Goal: Task Accomplishment & Management: Use online tool/utility

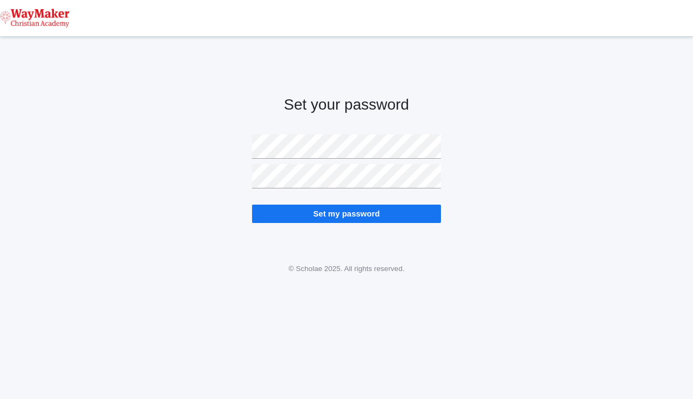
click at [481, 177] on div "Set your password Set my password" at bounding box center [346, 150] width 693 height 200
click at [398, 213] on input "Set my password" at bounding box center [346, 214] width 189 height 18
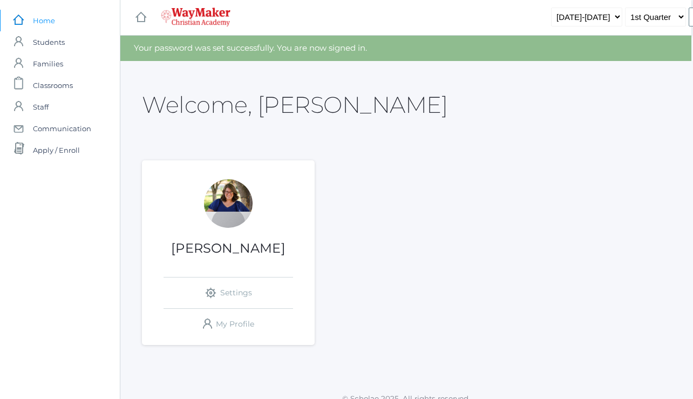
scroll to position [0, 3]
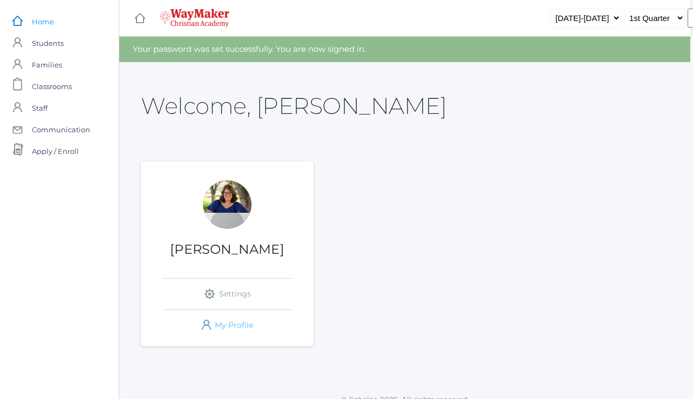
click at [218, 322] on link "icons/user/plain Created with Sketch. My Profile" at bounding box center [227, 325] width 130 height 31
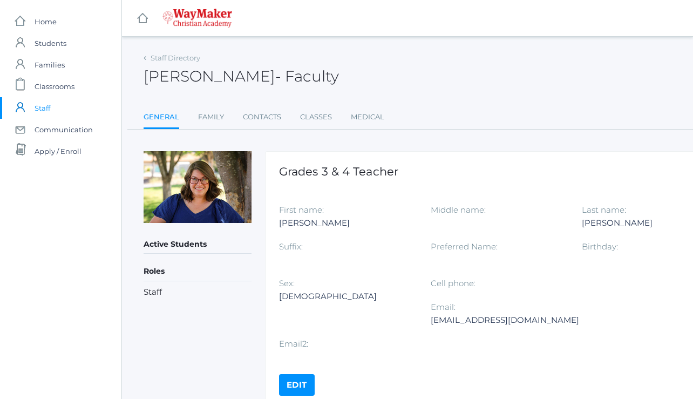
click at [162, 267] on h5 "Roles" at bounding box center [198, 271] width 108 height 18
click at [155, 291] on li "Staff" at bounding box center [198, 292] width 108 height 12
click at [60, 22] on link "icons/ui/navigation/home Created with Sketch. Home" at bounding box center [60, 22] width 121 height 22
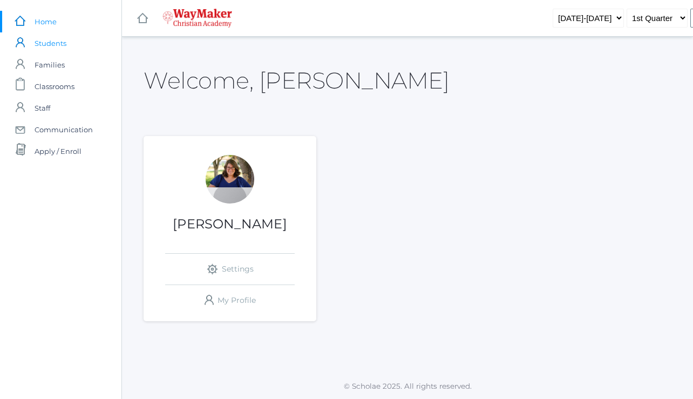
click at [56, 45] on span "Students" at bounding box center [51, 43] width 32 height 22
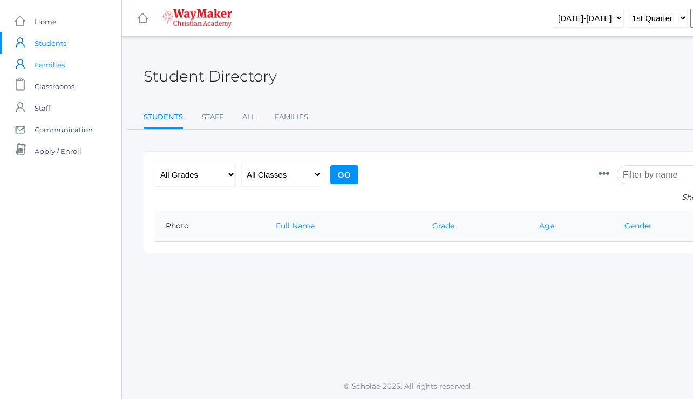
click at [50, 71] on span "Families" at bounding box center [50, 65] width 30 height 22
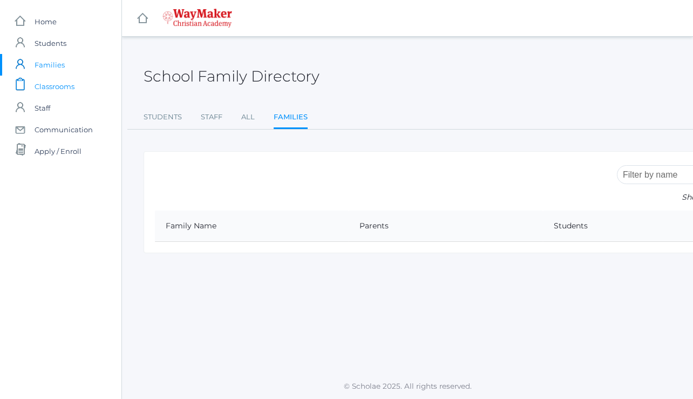
click at [52, 91] on span "Classrooms" at bounding box center [55, 87] width 40 height 22
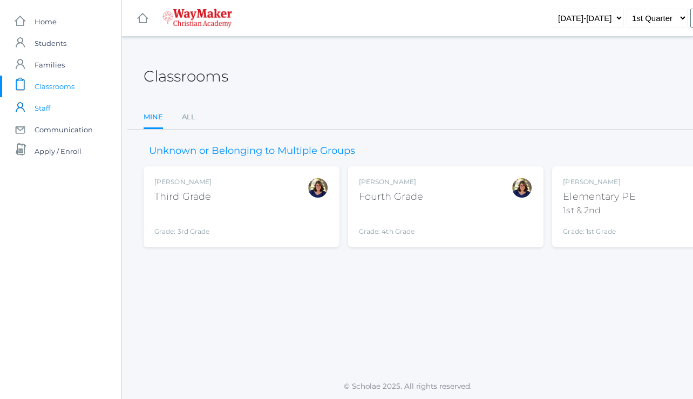
click at [44, 112] on span "Staff" at bounding box center [43, 108] width 16 height 22
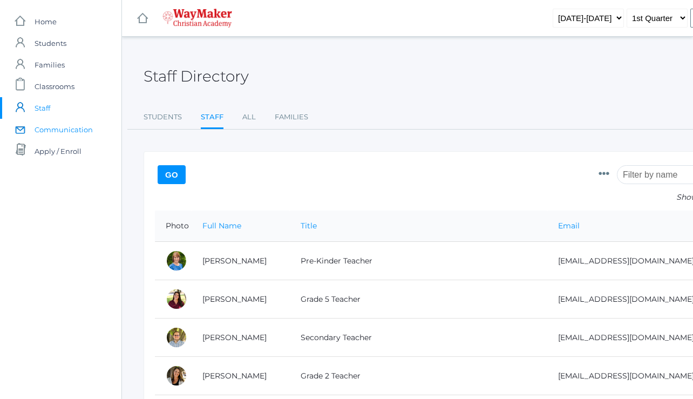
click at [67, 134] on span "Communication" at bounding box center [64, 130] width 58 height 22
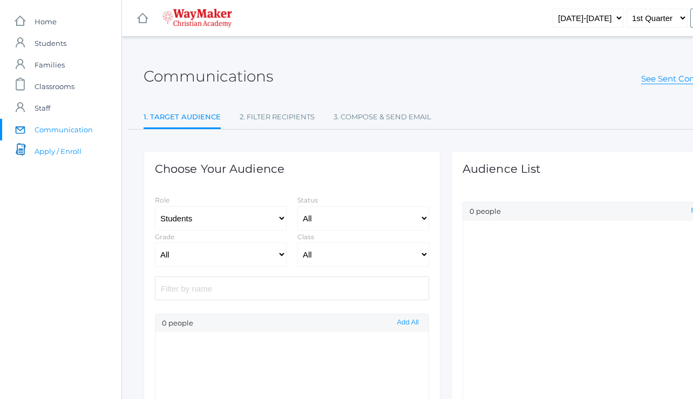
click at [60, 155] on span "Apply / Enroll" at bounding box center [58, 151] width 47 height 22
click at [55, 26] on span "Home" at bounding box center [46, 22] width 22 height 22
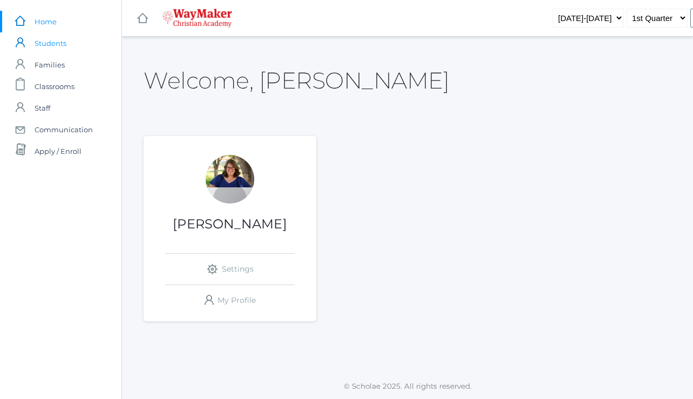
click at [60, 43] on span "Students" at bounding box center [51, 43] width 32 height 22
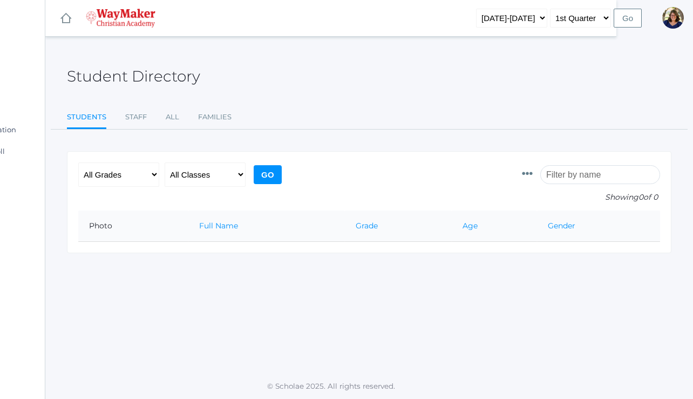
scroll to position [0, 77]
select select "3"
click at [263, 174] on input "Go" at bounding box center [268, 174] width 28 height 19
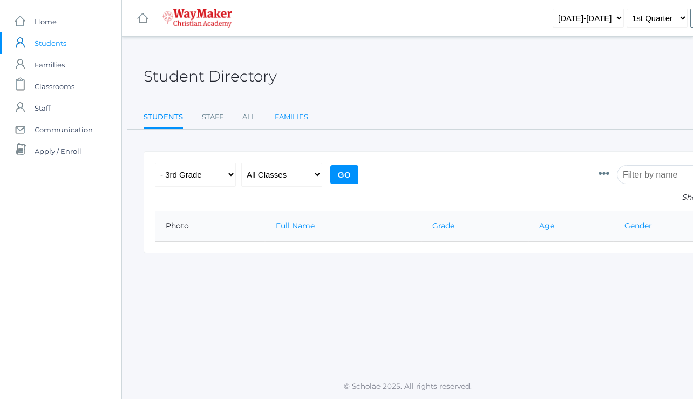
click at [289, 112] on link "Families" at bounding box center [291, 117] width 33 height 22
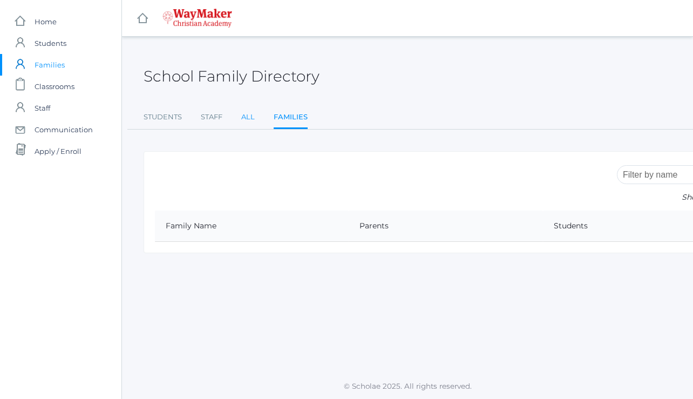
click at [246, 114] on link "All" at bounding box center [247, 117] width 13 height 22
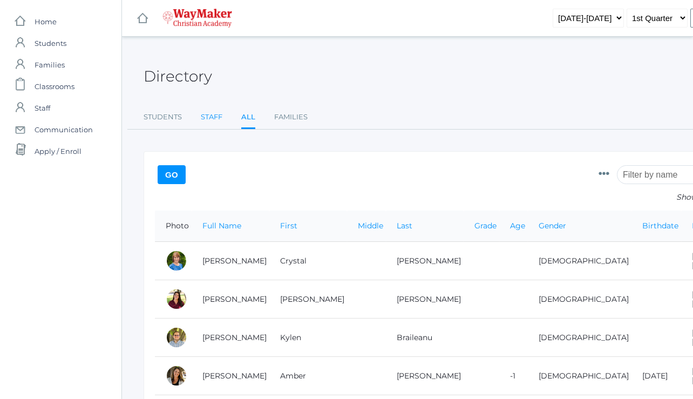
click at [212, 116] on link "Staff" at bounding box center [212, 117] width 22 height 22
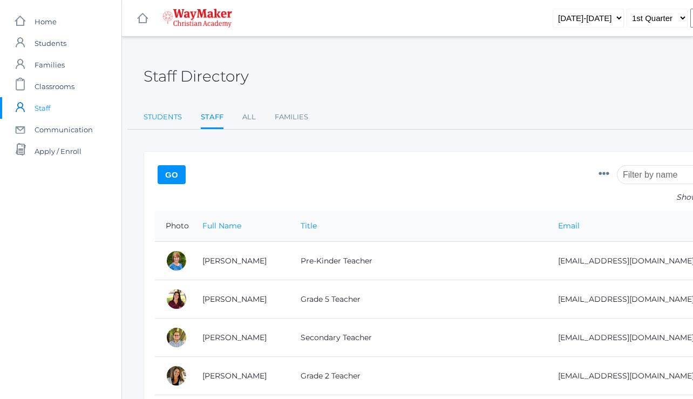
click at [153, 116] on link "Students" at bounding box center [163, 117] width 38 height 22
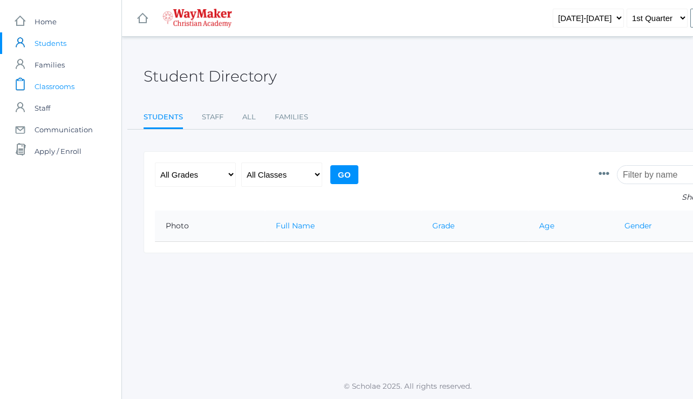
click at [56, 90] on span "Classrooms" at bounding box center [55, 87] width 40 height 22
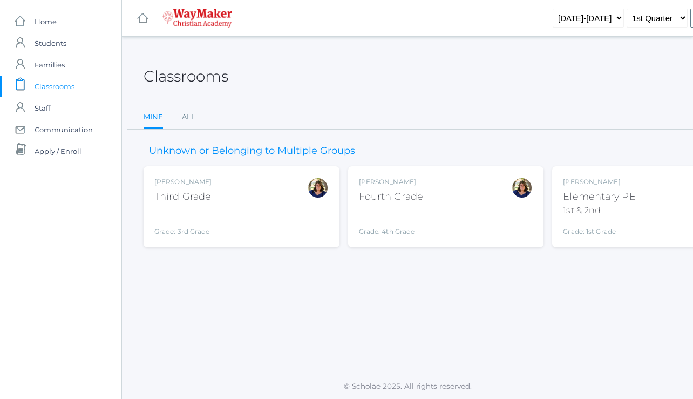
click at [218, 193] on div "[PERSON_NAME] Third Grade Grade: 3rd Grade 03ELEM" at bounding box center [241, 206] width 174 height 59
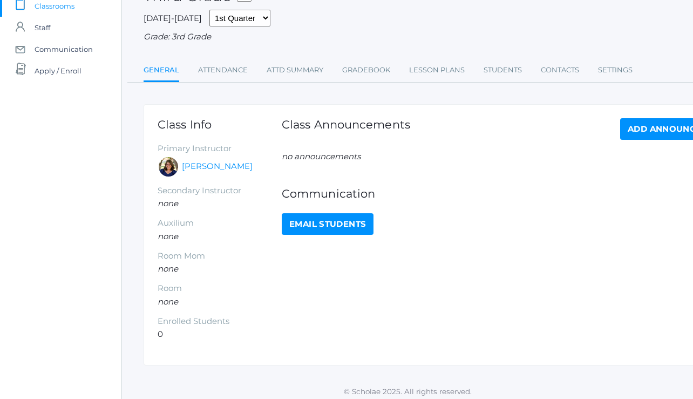
scroll to position [79, 0]
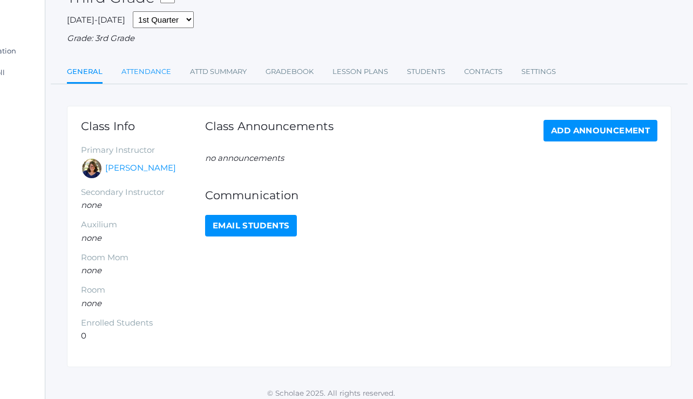
click at [132, 66] on link "Attendance" at bounding box center [146, 72] width 50 height 22
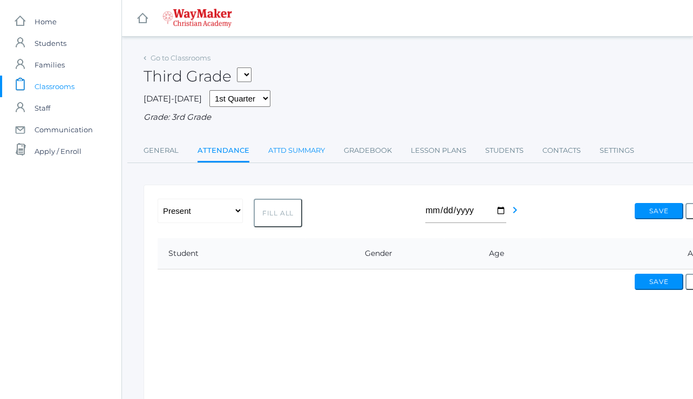
click at [296, 145] on link "Attd Summary" at bounding box center [296, 151] width 57 height 22
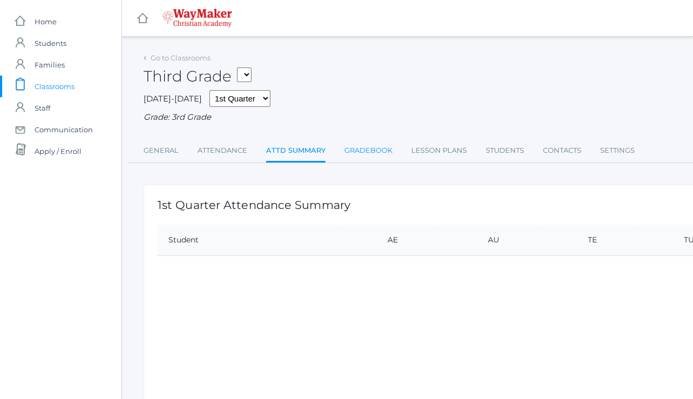
click at [371, 146] on link "Gradebook" at bounding box center [368, 151] width 48 height 22
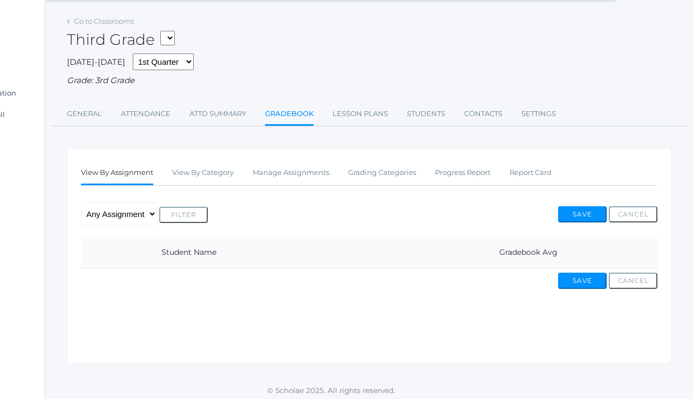
scroll to position [37, 77]
click at [219, 174] on link "View By Category" at bounding box center [203, 173] width 62 height 22
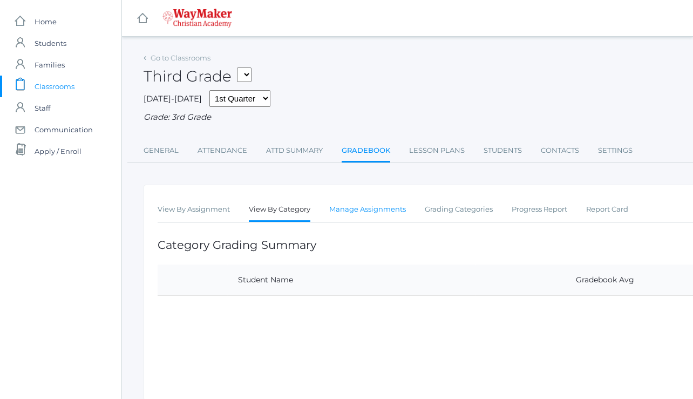
click at [397, 203] on link "Manage Assignments" at bounding box center [367, 210] width 77 height 22
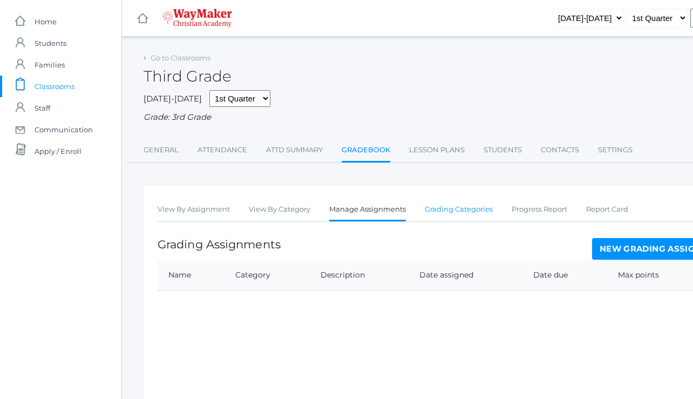
click at [473, 207] on link "Grading Categories" at bounding box center [459, 210] width 68 height 22
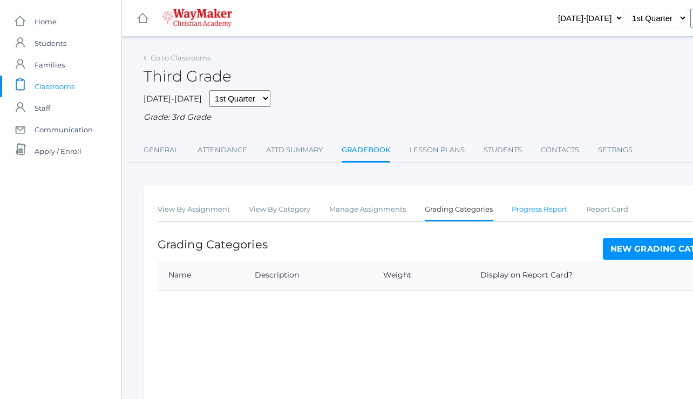
click at [520, 205] on link "Progress Report" at bounding box center [540, 210] width 56 height 22
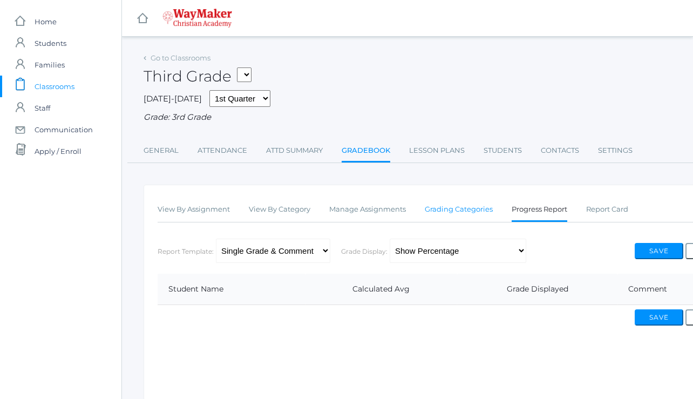
click at [477, 202] on link "Grading Categories" at bounding box center [459, 210] width 68 height 22
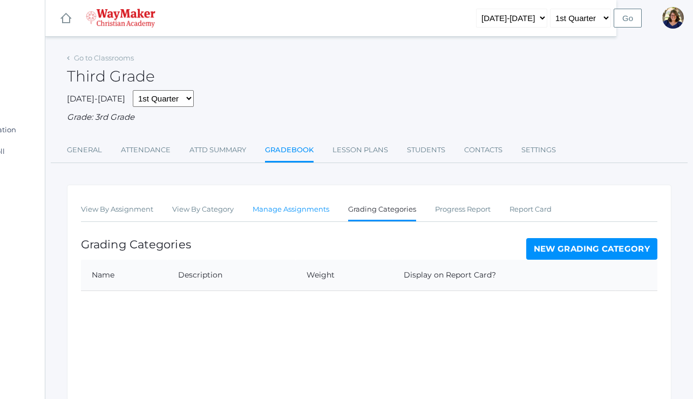
scroll to position [0, 77]
click at [301, 199] on link "Manage Assignments" at bounding box center [291, 210] width 77 height 22
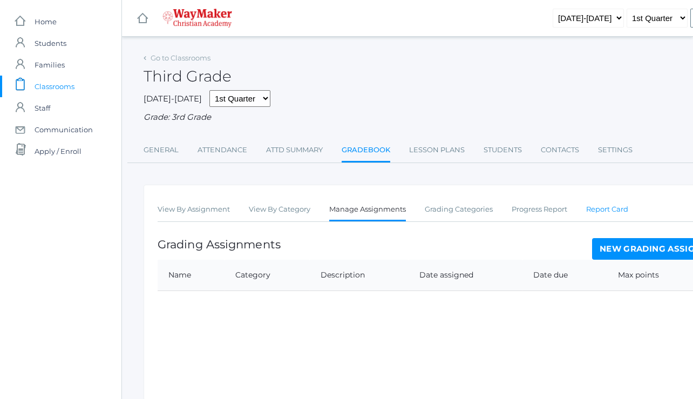
click at [607, 199] on link "Report Card" at bounding box center [607, 210] width 42 height 22
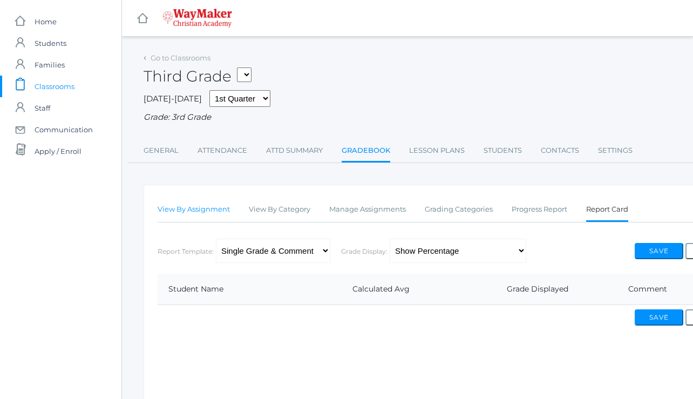
click at [173, 211] on link "View By Assignment" at bounding box center [194, 210] width 72 height 22
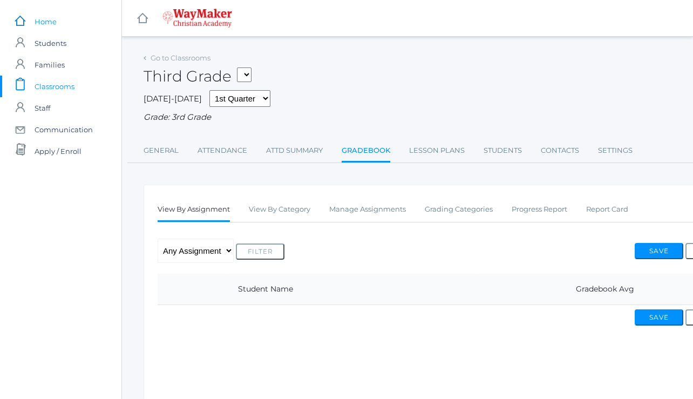
click at [55, 19] on span "Home" at bounding box center [46, 22] width 22 height 22
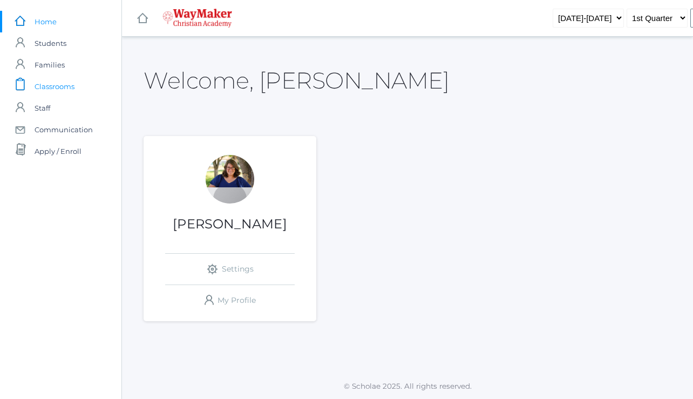
click at [57, 90] on span "Classrooms" at bounding box center [55, 87] width 40 height 22
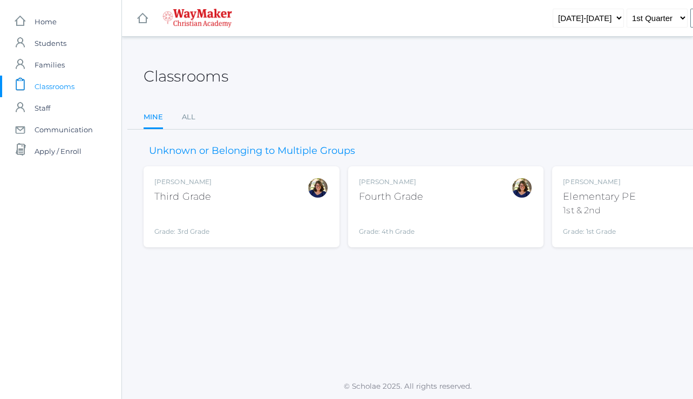
click at [234, 198] on div "Laura Murphy Third Grade Grade: 3rd Grade 03ELEM" at bounding box center [241, 206] width 174 height 59
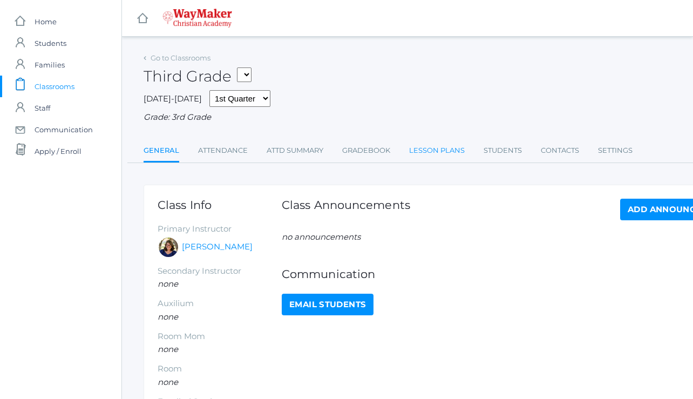
click at [437, 145] on link "Lesson Plans" at bounding box center [437, 151] width 56 height 22
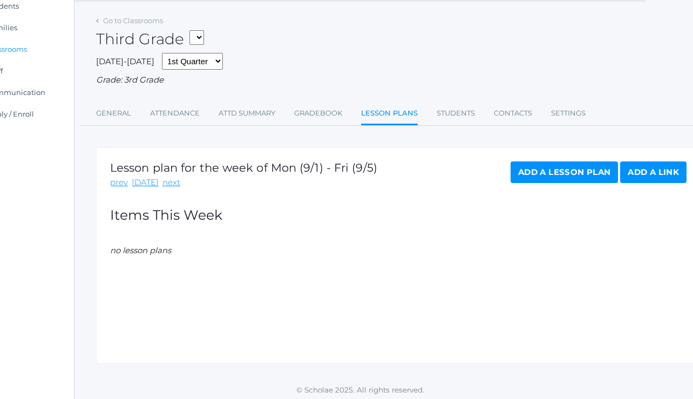
scroll to position [37, 47]
click at [562, 168] on link "Add a Lesson Plan" at bounding box center [564, 173] width 107 height 22
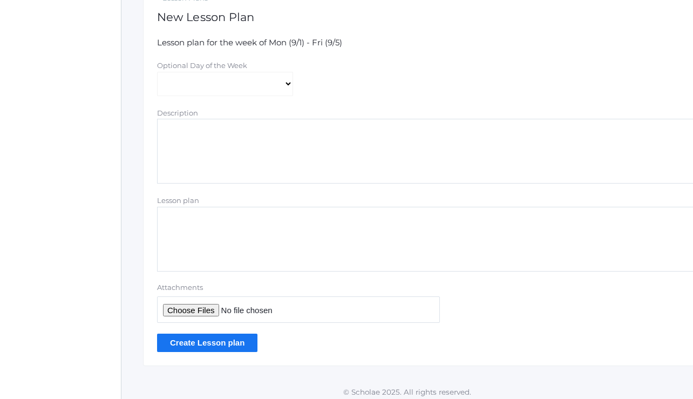
scroll to position [205, 1]
